Goal: Task Accomplishment & Management: Use online tool/utility

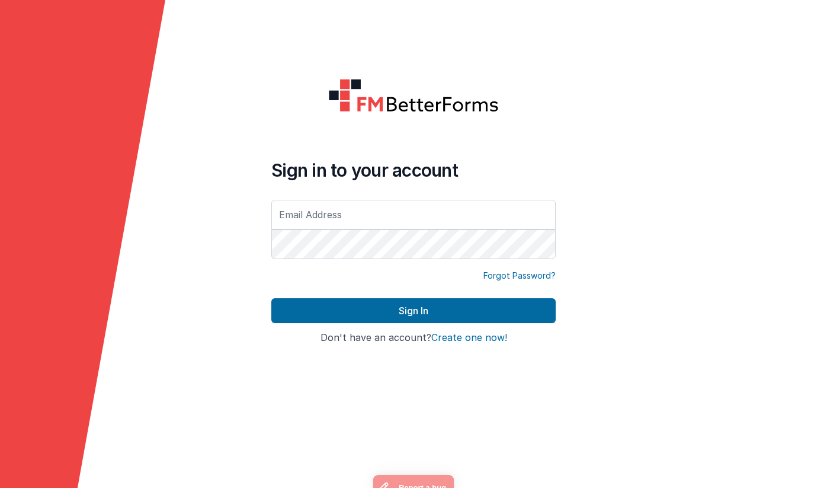
click at [383, 220] on input "text" at bounding box center [413, 215] width 284 height 30
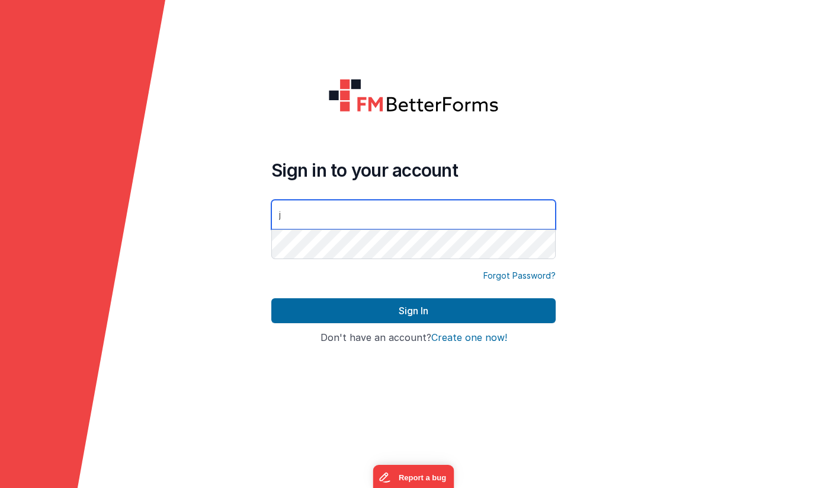
type input "[PERSON_NAME][EMAIL_ADDRESS][DOMAIN_NAME]"
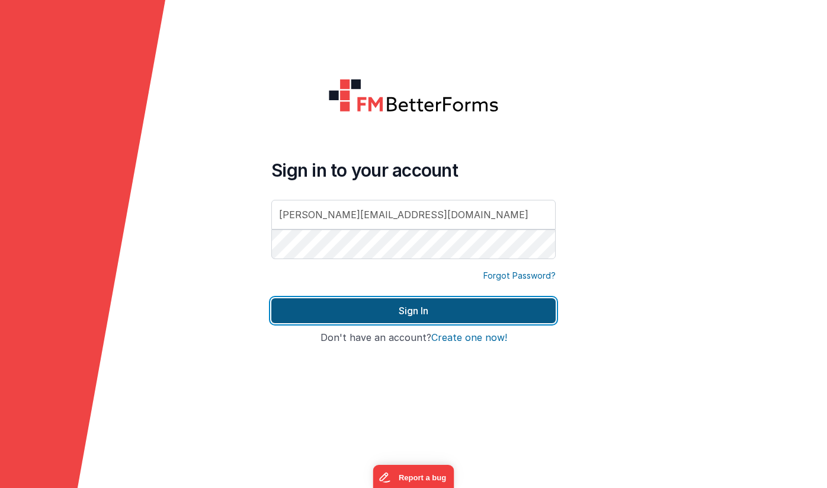
click at [411, 311] on button "Sign In" at bounding box center [413, 310] width 284 height 25
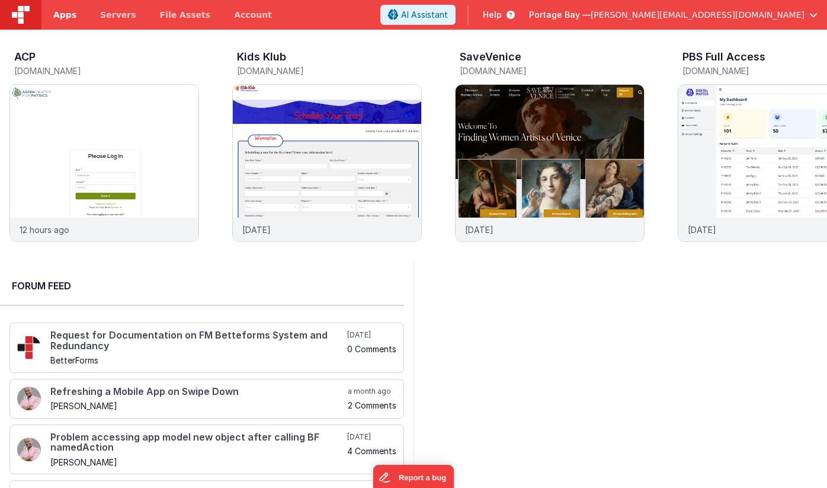
click at [62, 14] on span "Apps" at bounding box center [64, 15] width 23 height 12
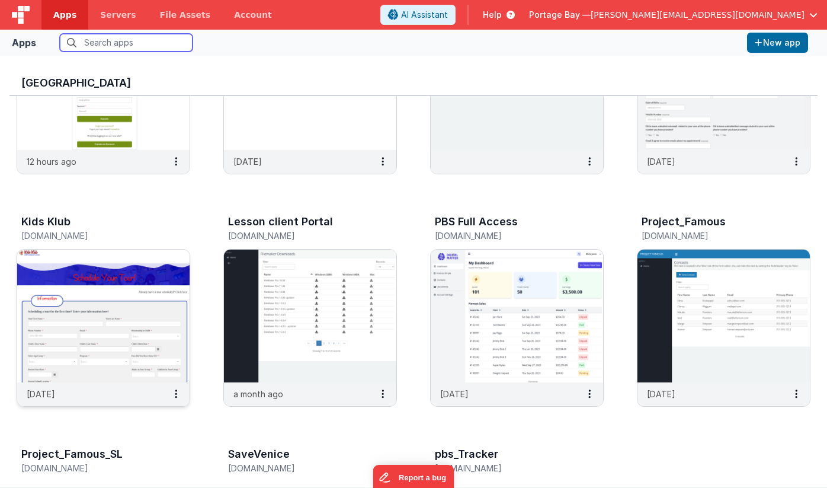
scroll to position [141, 0]
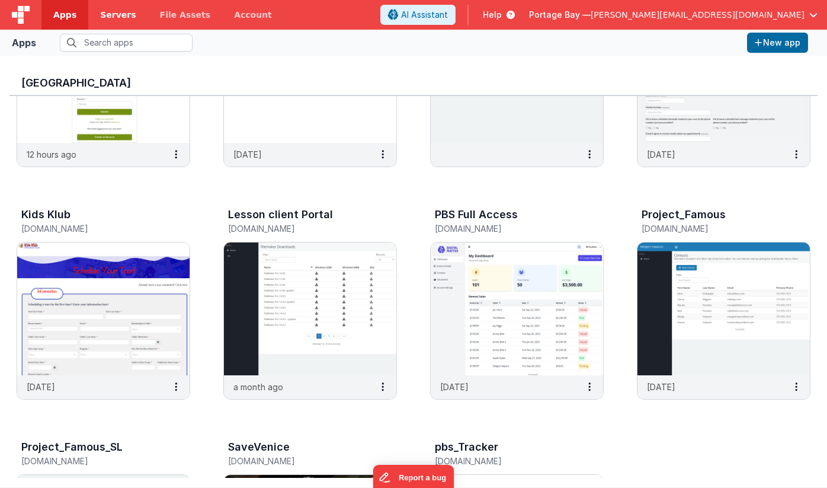
click at [112, 15] on span "Servers" at bounding box center [118, 15] width 36 height 12
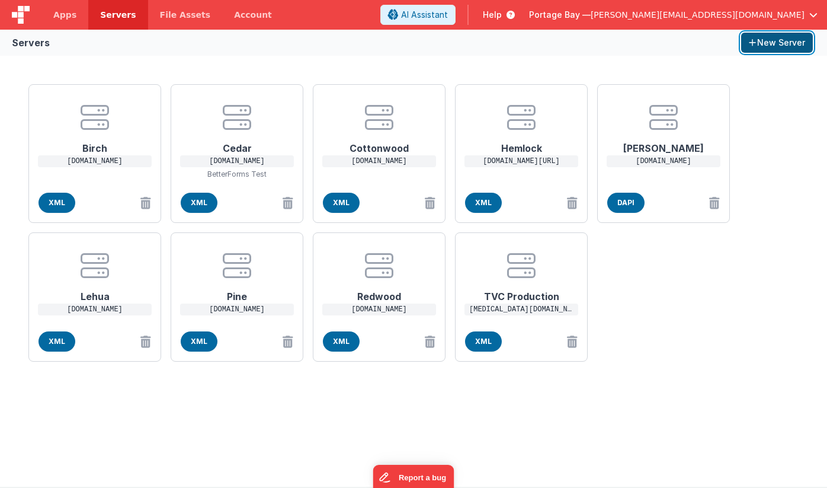
click at [764, 44] on button "New Server" at bounding box center [777, 43] width 72 height 20
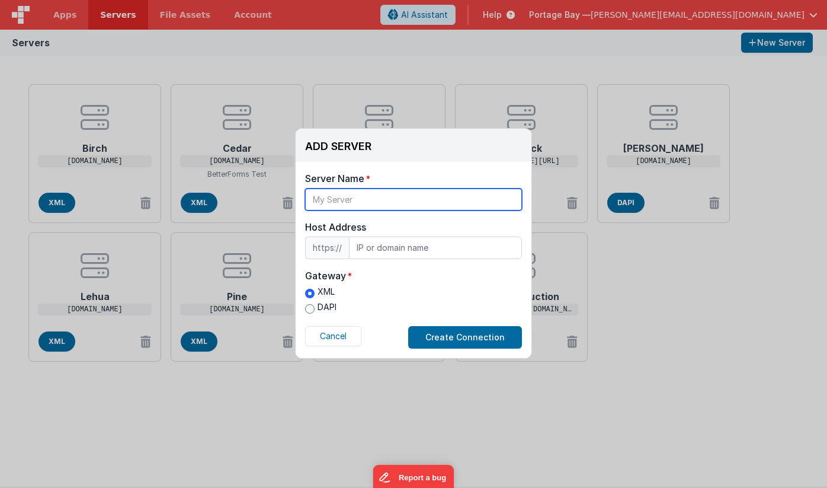
click at [360, 197] on input "text" at bounding box center [413, 199] width 217 height 22
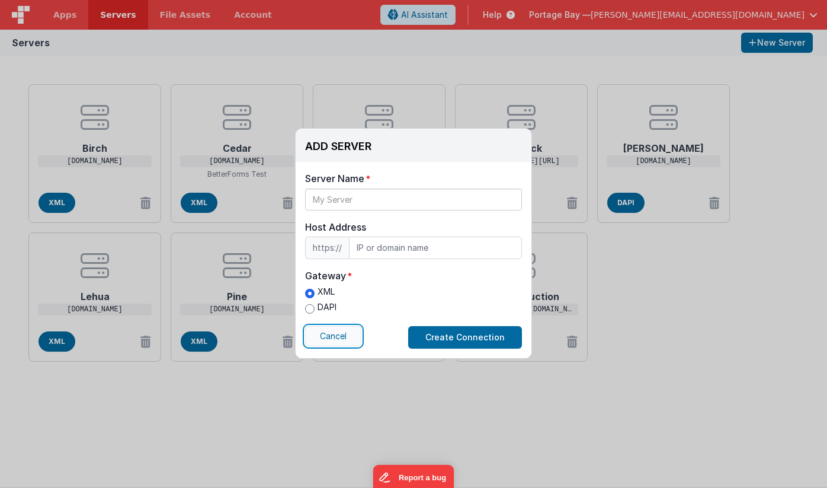
click at [335, 337] on button "Cancel" at bounding box center [333, 336] width 56 height 20
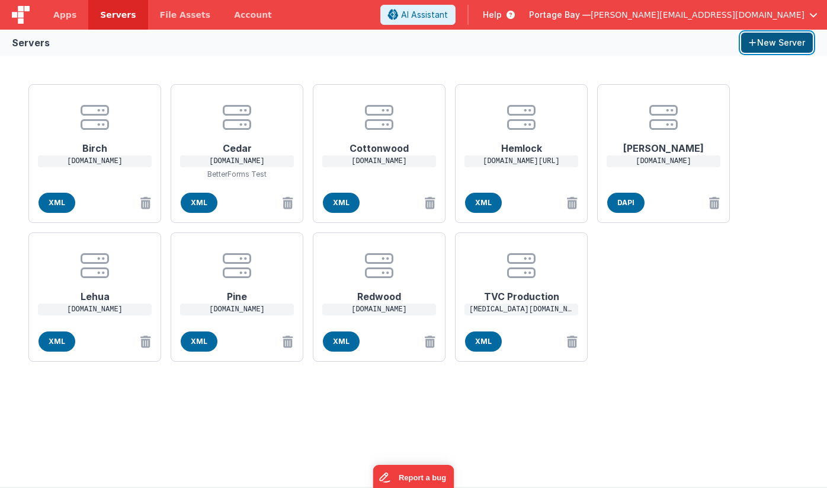
click at [783, 46] on button "New Server" at bounding box center [777, 43] width 72 height 20
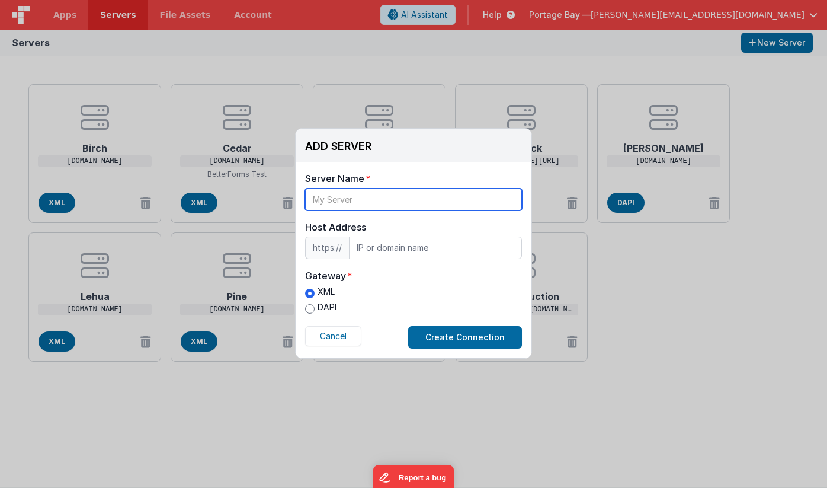
click at [360, 200] on input "text" at bounding box center [413, 199] width 217 height 22
type input "Kids Klub Production"
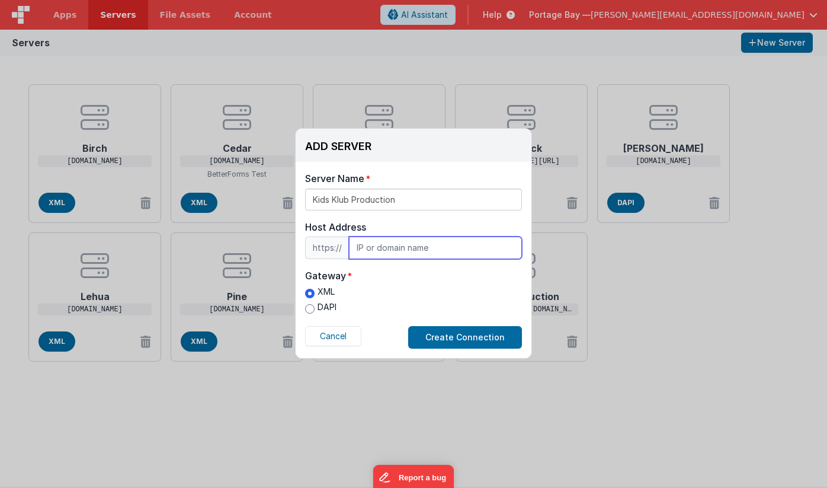
click at [382, 247] on input "text" at bounding box center [435, 247] width 173 height 23
drag, startPoint x: 390, startPoint y: 247, endPoint x: 333, endPoint y: 241, distance: 57.8
click at [333, 241] on div "https:// [TECHNICAL_ID]" at bounding box center [413, 247] width 217 height 23
type input "[DOMAIN_NAME]"
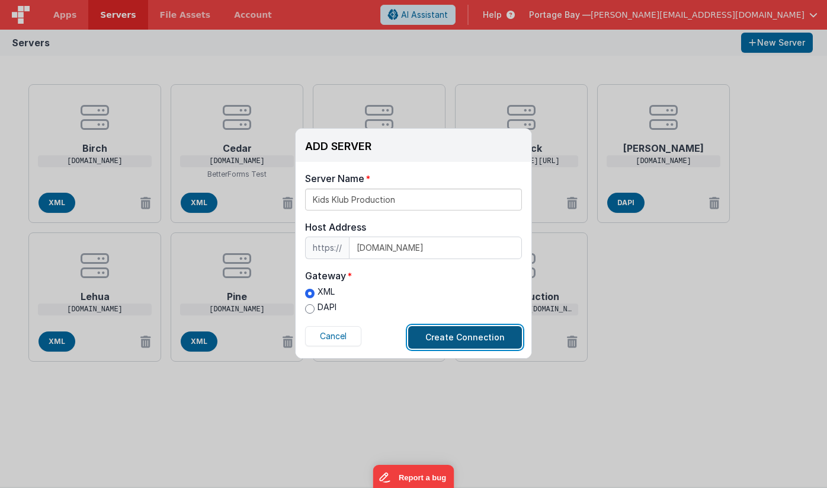
click at [446, 338] on button "Create Connection" at bounding box center [465, 337] width 114 height 23
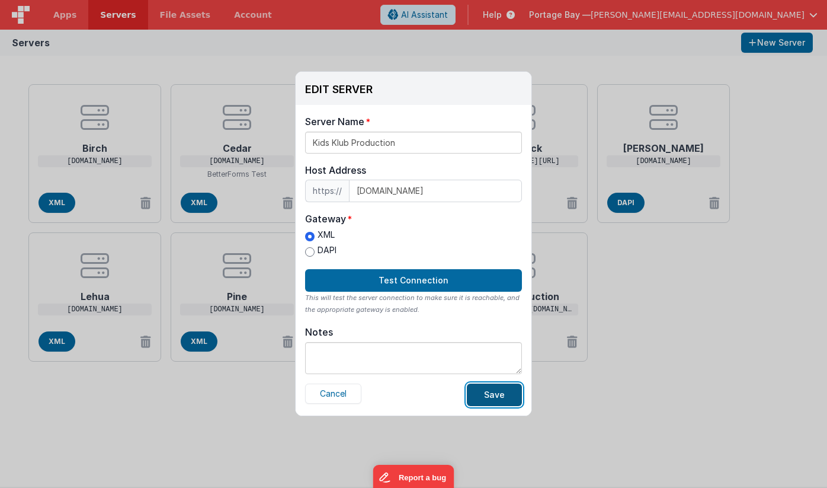
click at [491, 395] on button "Save" at bounding box center [494, 394] width 55 height 23
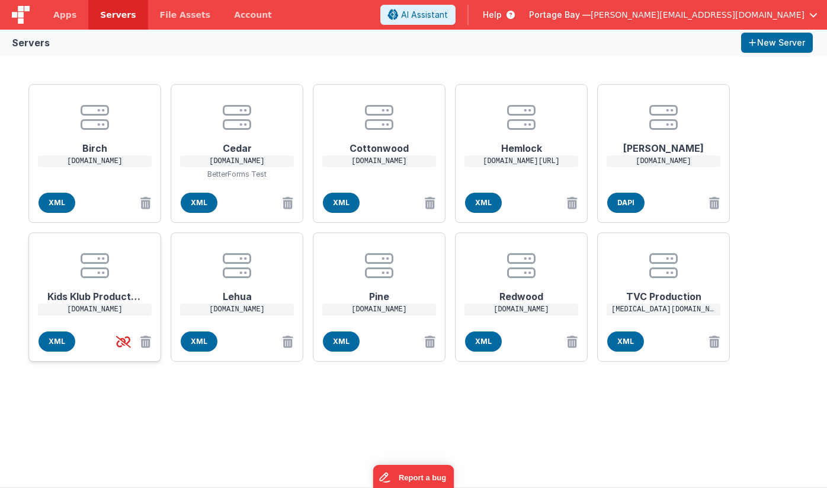
click at [110, 310] on p "[DOMAIN_NAME]" at bounding box center [95, 309] width 114 height 12
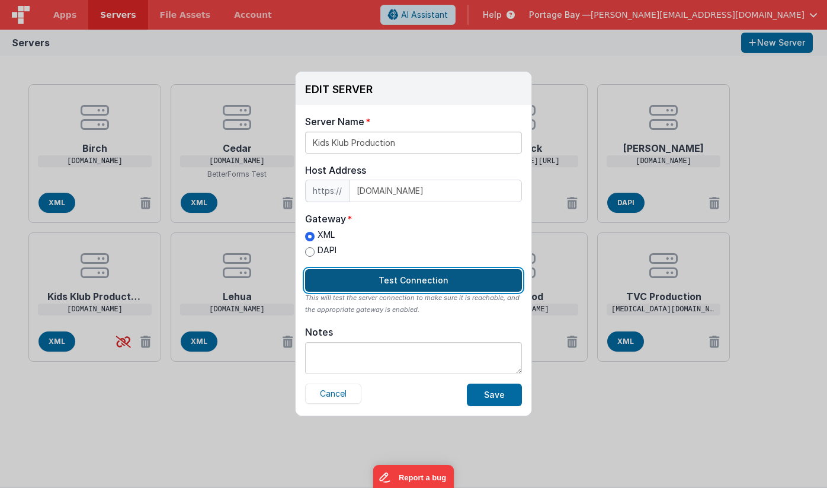
click at [421, 280] on button "Test Connection" at bounding box center [413, 280] width 217 height 23
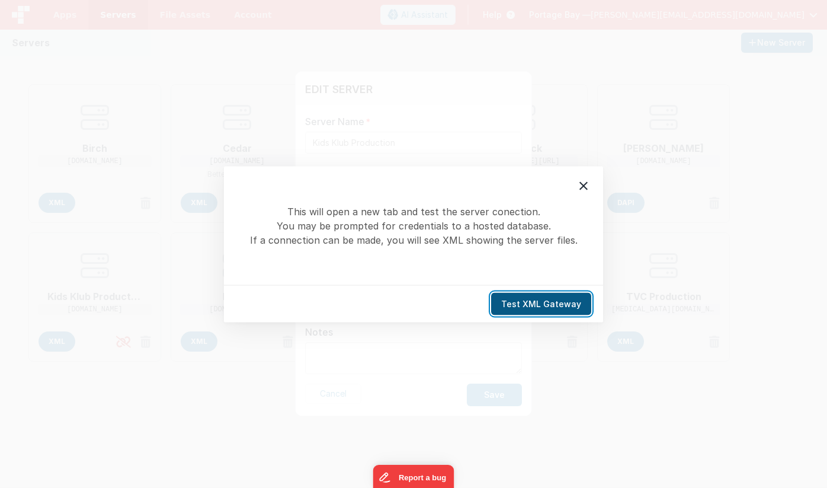
click at [540, 306] on button "Test XML Gateway" at bounding box center [541, 303] width 100 height 23
click at [588, 191] on icon at bounding box center [583, 185] width 14 height 14
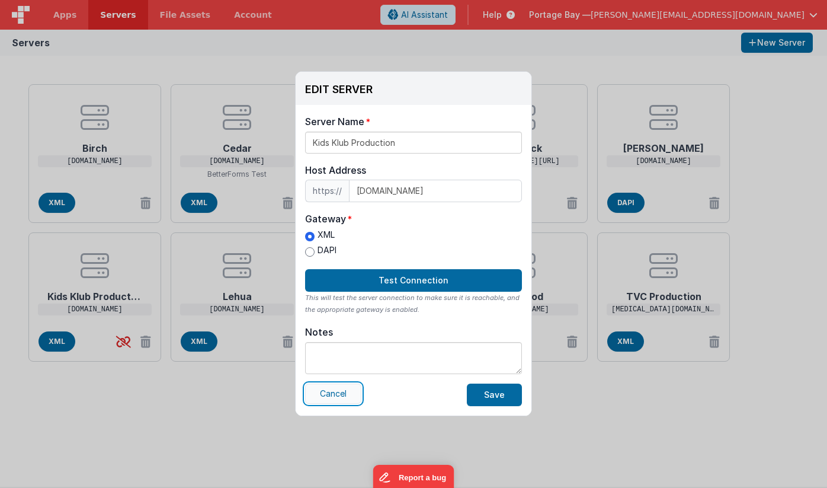
click at [347, 395] on button "Cancel" at bounding box center [333, 393] width 56 height 20
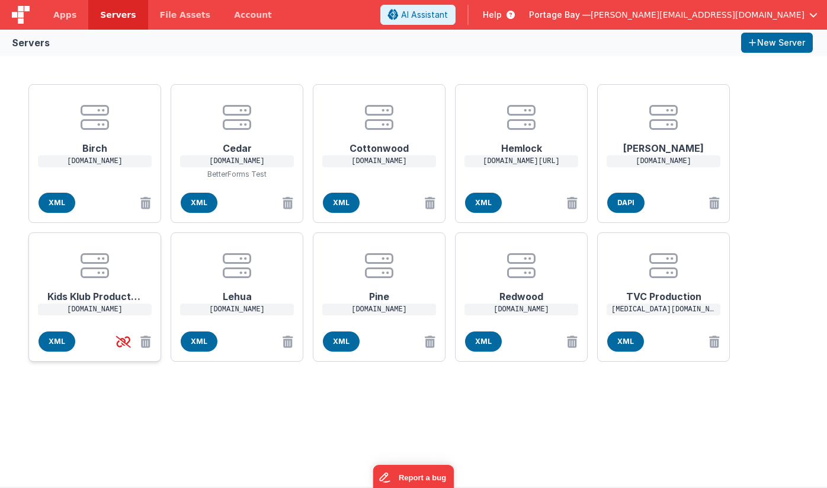
click at [88, 296] on h1 "Kids Klub Production" at bounding box center [94, 292] width 95 height 24
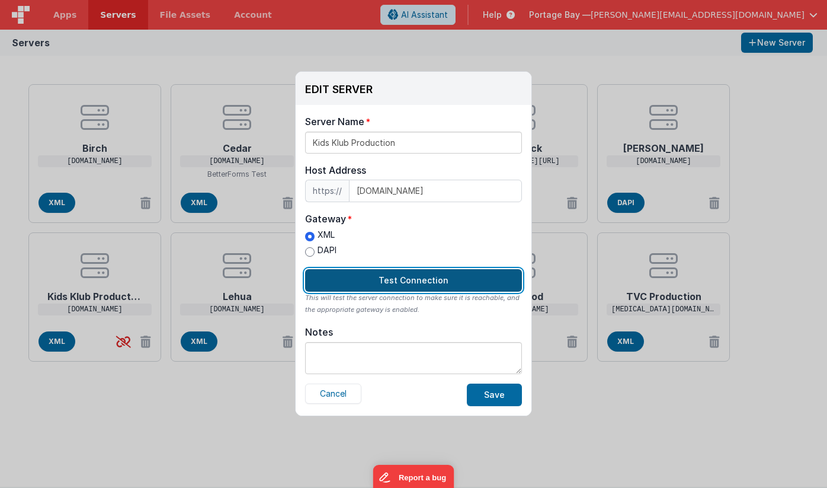
click at [407, 278] on button "Test Connection" at bounding box center [413, 280] width 217 height 23
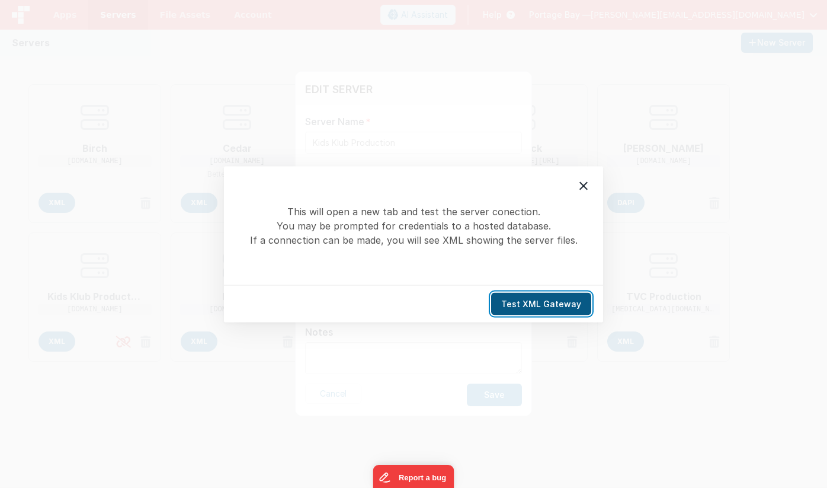
click at [563, 303] on button "Test XML Gateway" at bounding box center [541, 303] width 100 height 23
click at [585, 184] on icon at bounding box center [583, 185] width 14 height 14
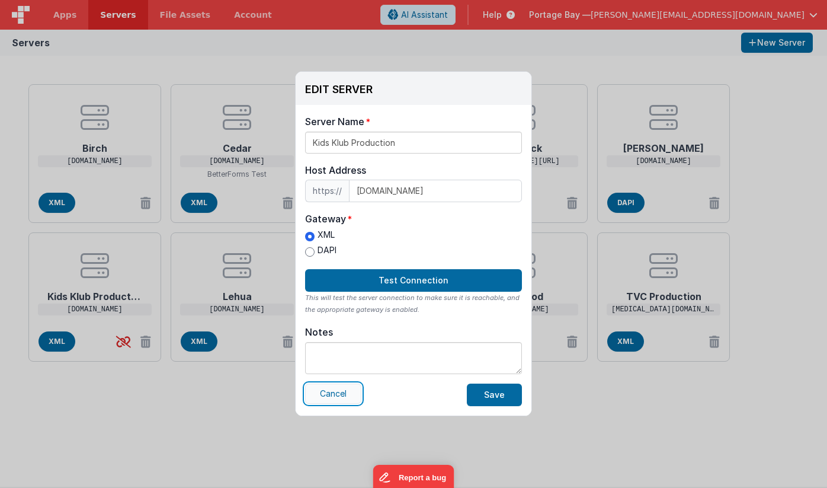
click at [325, 392] on button "Cancel" at bounding box center [333, 393] width 56 height 20
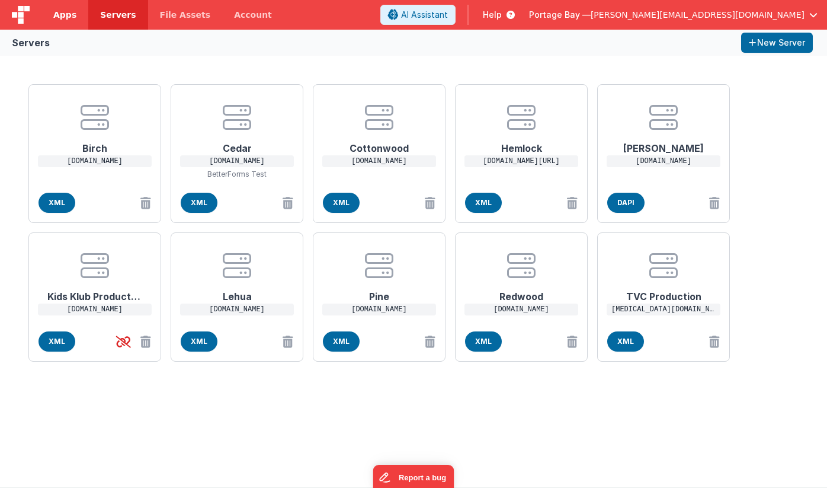
click at [61, 18] on span "Apps" at bounding box center [64, 15] width 23 height 12
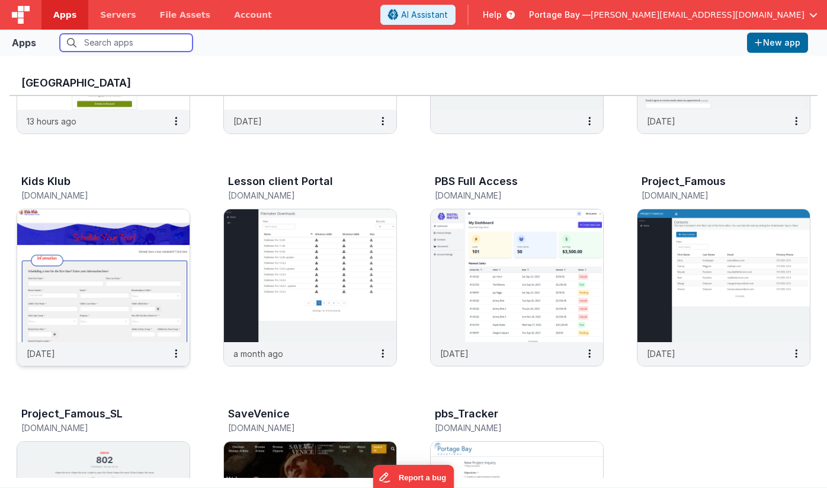
scroll to position [176, 0]
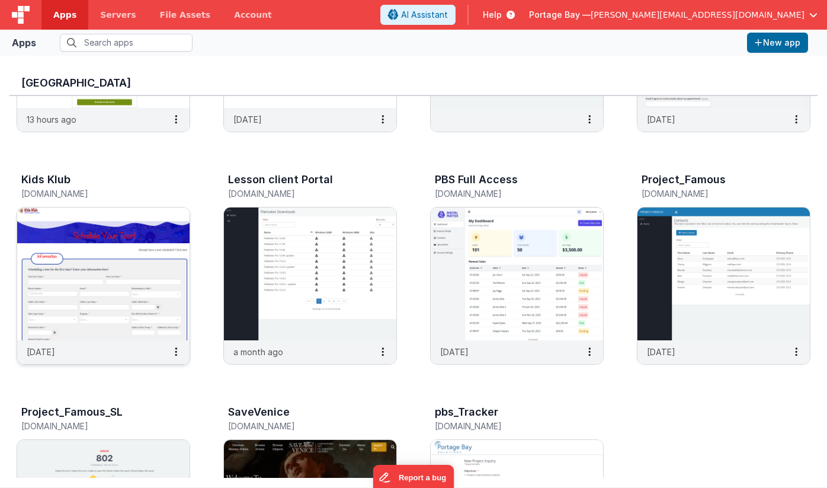
click at [96, 239] on img at bounding box center [103, 273] width 172 height 133
